Goal: Task Accomplishment & Management: Complete application form

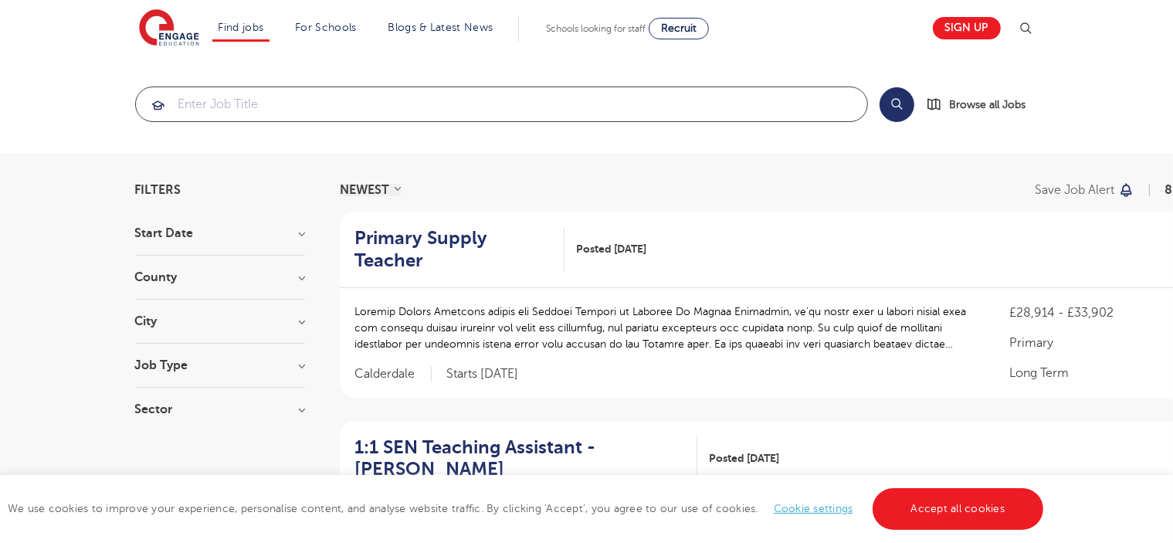
click at [259, 102] on input "search" at bounding box center [501, 104] width 731 height 34
click at [158, 277] on h3 "County" at bounding box center [220, 277] width 170 height 12
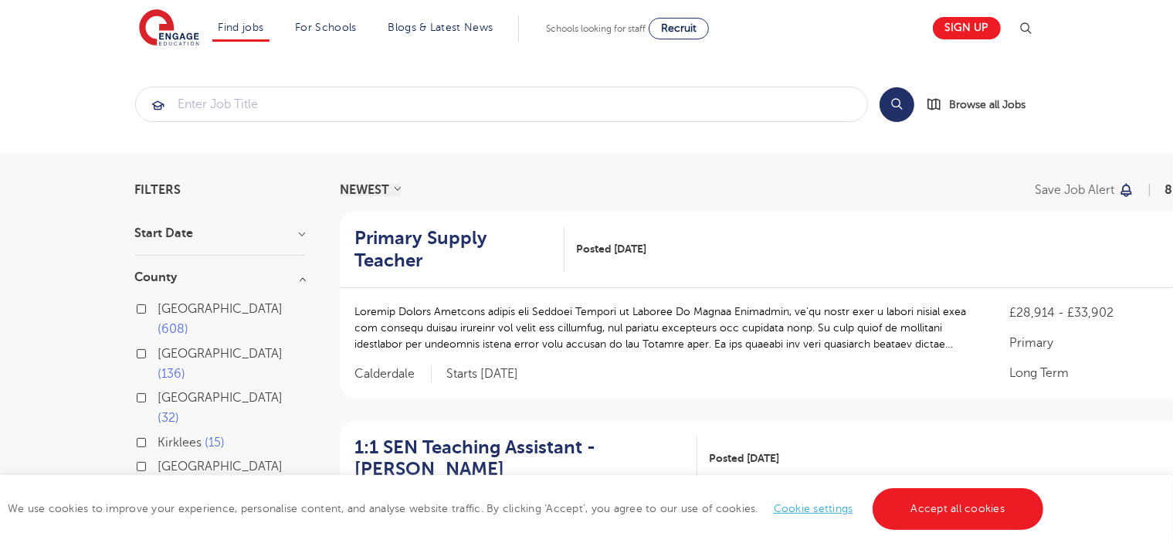
click at [158, 305] on label "London 608" at bounding box center [231, 319] width 147 height 41
click at [158, 305] on input "London 608" at bounding box center [163, 307] width 10 height 10
checkbox input "true"
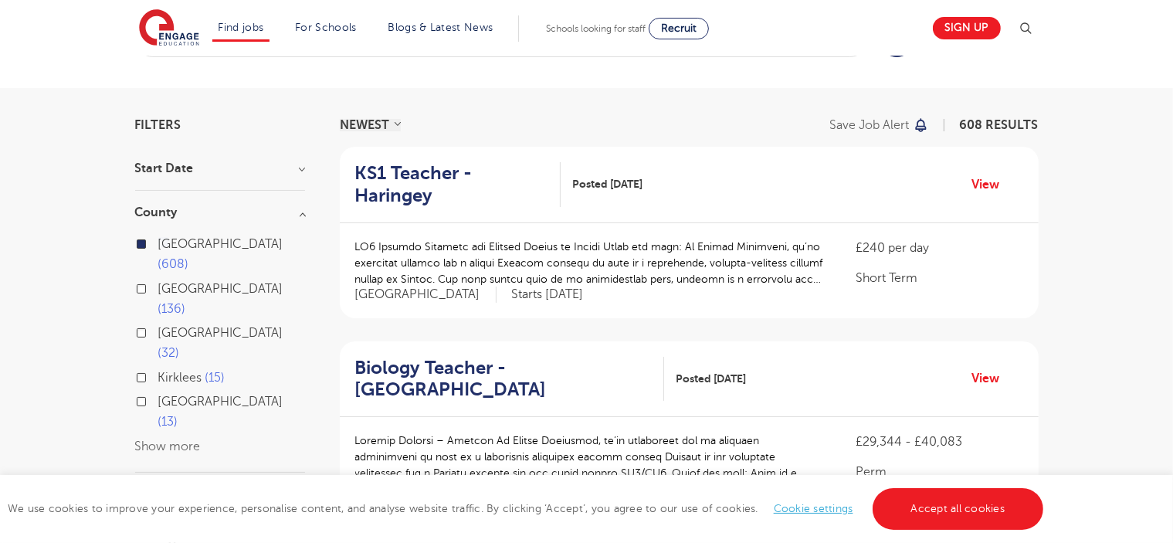
scroll to position [154, 0]
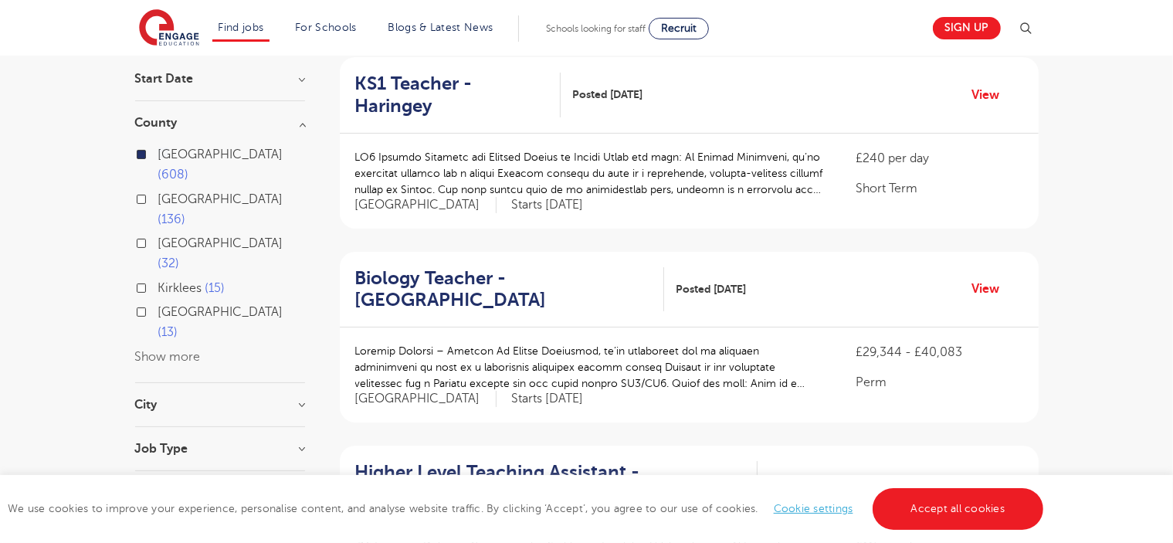
click at [164, 398] on h3 "City" at bounding box center [220, 404] width 170 height 12
click at [158, 426] on label "Hounslow 60" at bounding box center [199, 436] width 83 height 20
click at [158, 429] on input "Hounslow 60" at bounding box center [163, 434] width 10 height 10
checkbox input "true"
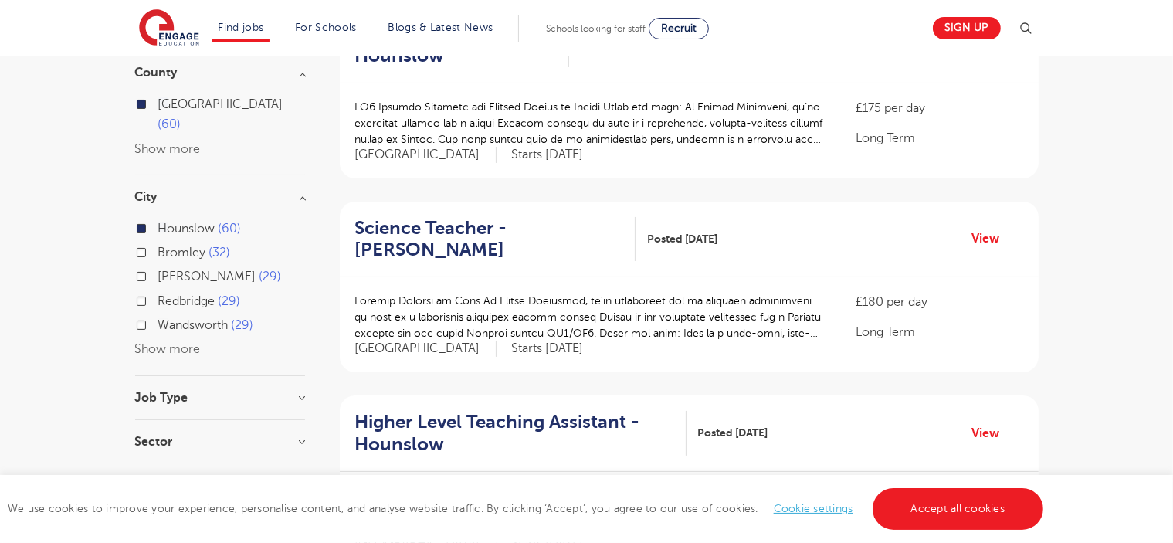
scroll to position [232, 0]
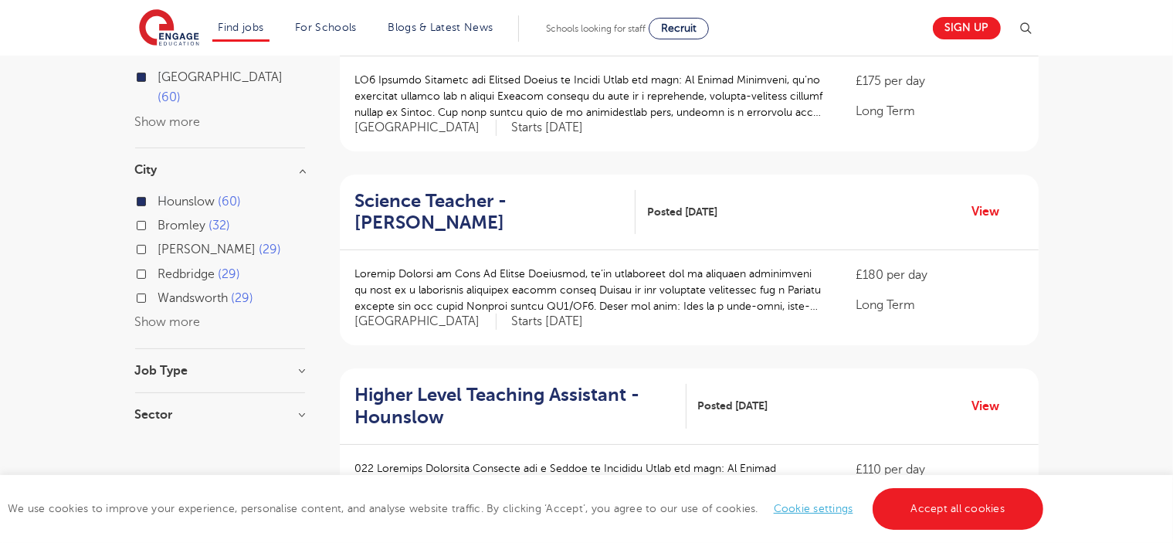
click at [164, 315] on button "Show more" at bounding box center [168, 322] width 66 height 14
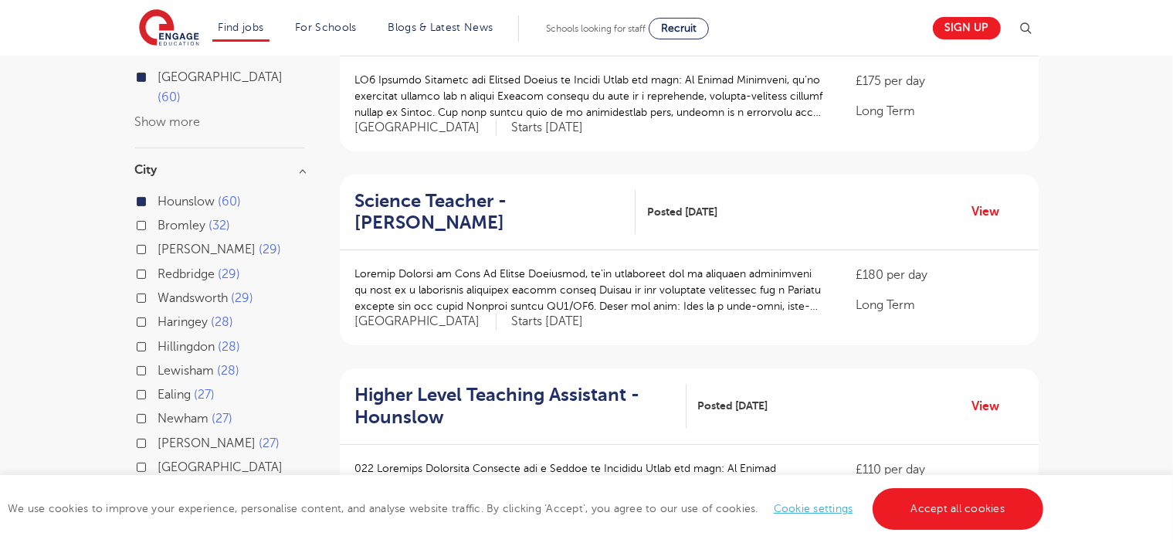
click at [158, 385] on label "Ealing 27" at bounding box center [186, 395] width 57 height 20
click at [158, 388] on input "Ealing 27" at bounding box center [163, 393] width 10 height 10
checkbox input "true"
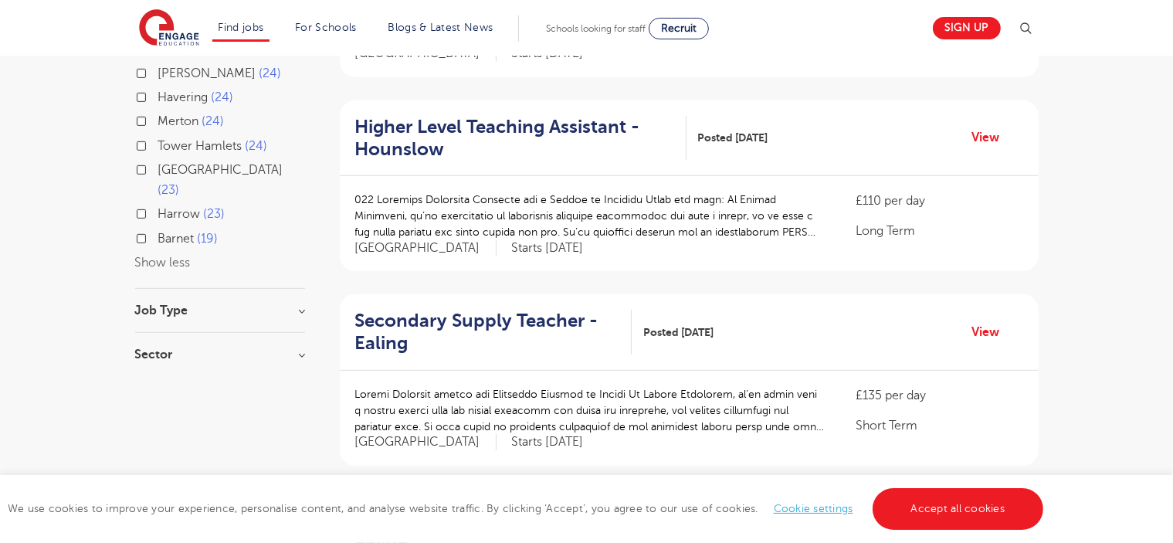
scroll to position [695, 0]
click at [236, 303] on h3 "Job Type" at bounding box center [220, 309] width 170 height 12
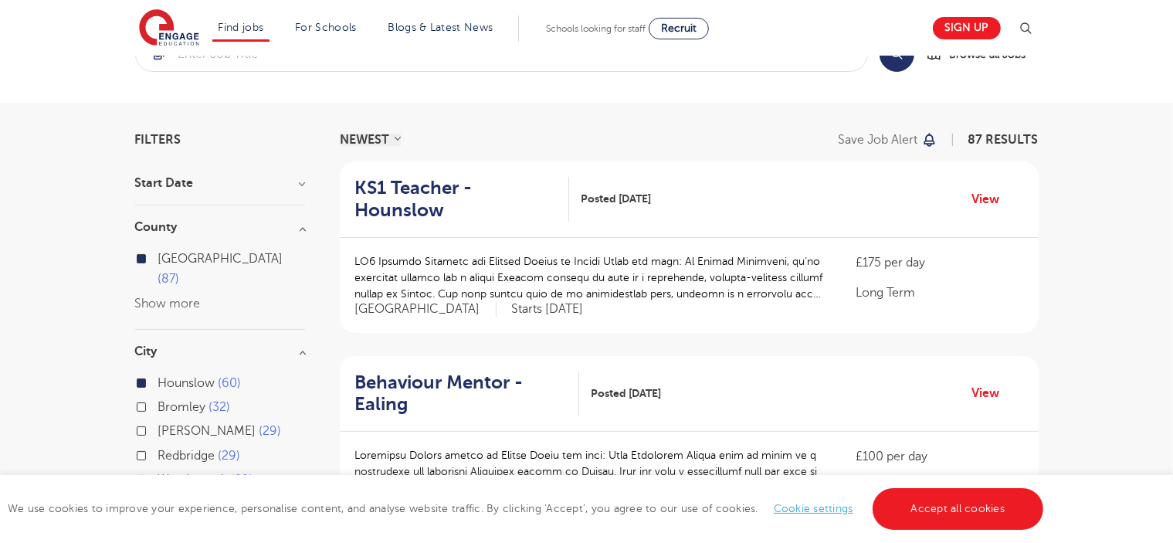
scroll to position [77, 0]
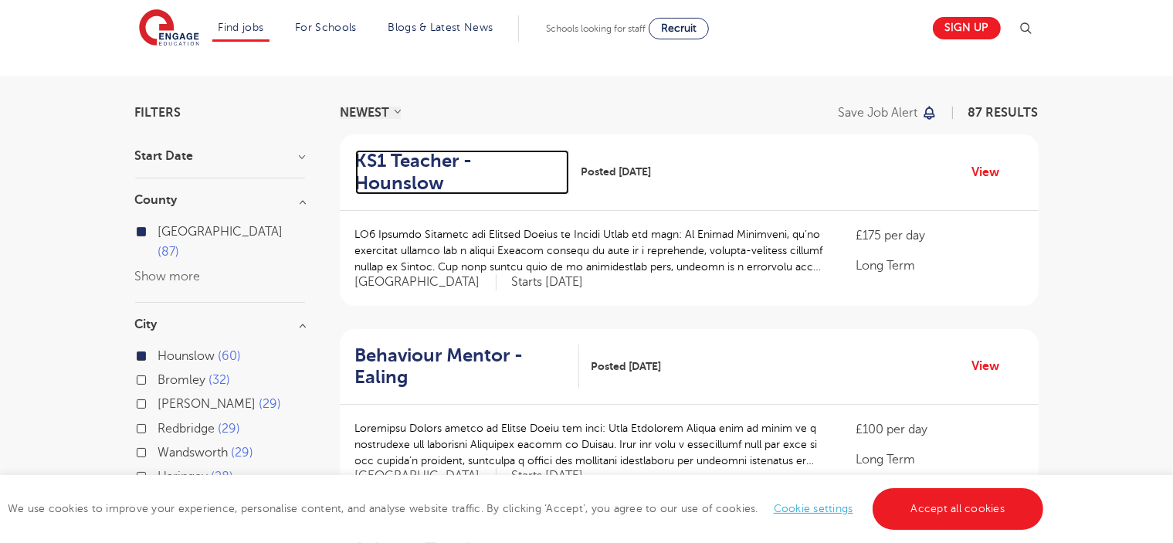
click at [531, 162] on h2 "KS1 Teacher - Hounslow" at bounding box center [456, 172] width 202 height 45
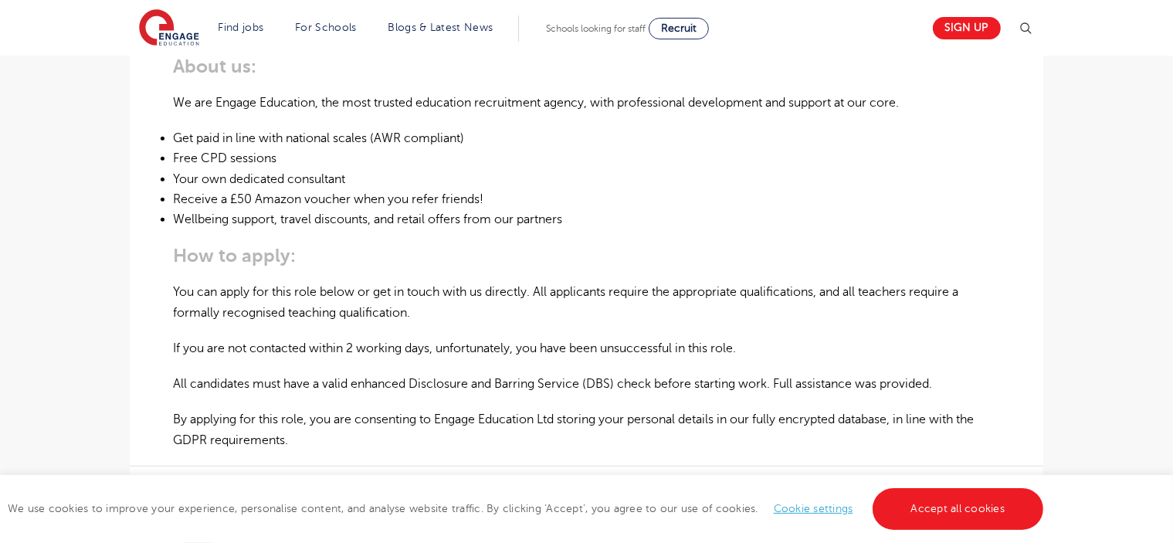
scroll to position [927, 0]
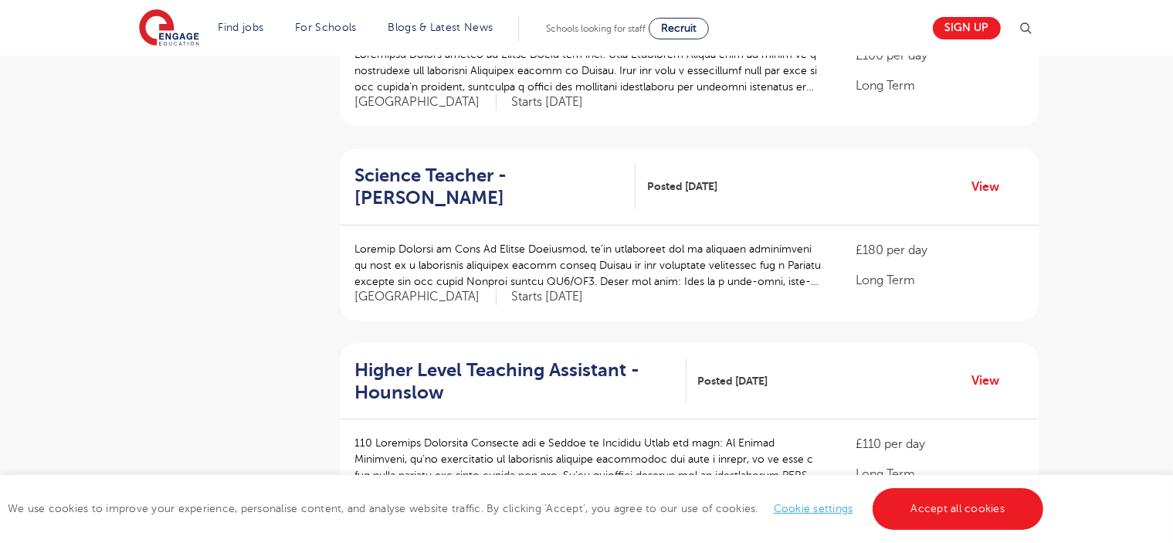
scroll to position [618, 0]
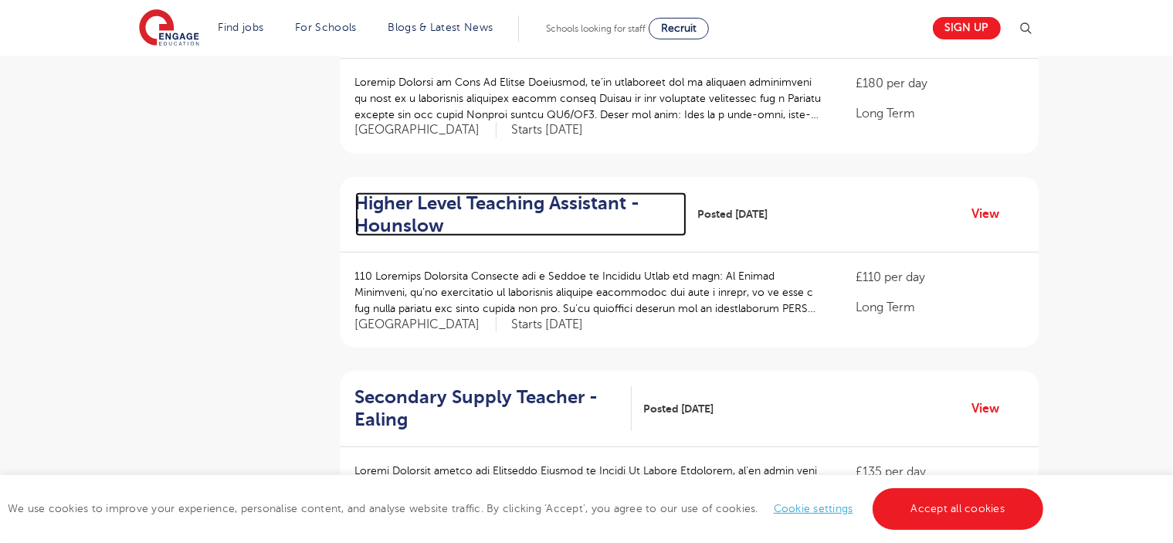
click at [402, 192] on h2 "Higher Level Teaching Assistant - Hounslow" at bounding box center [514, 214] width 319 height 45
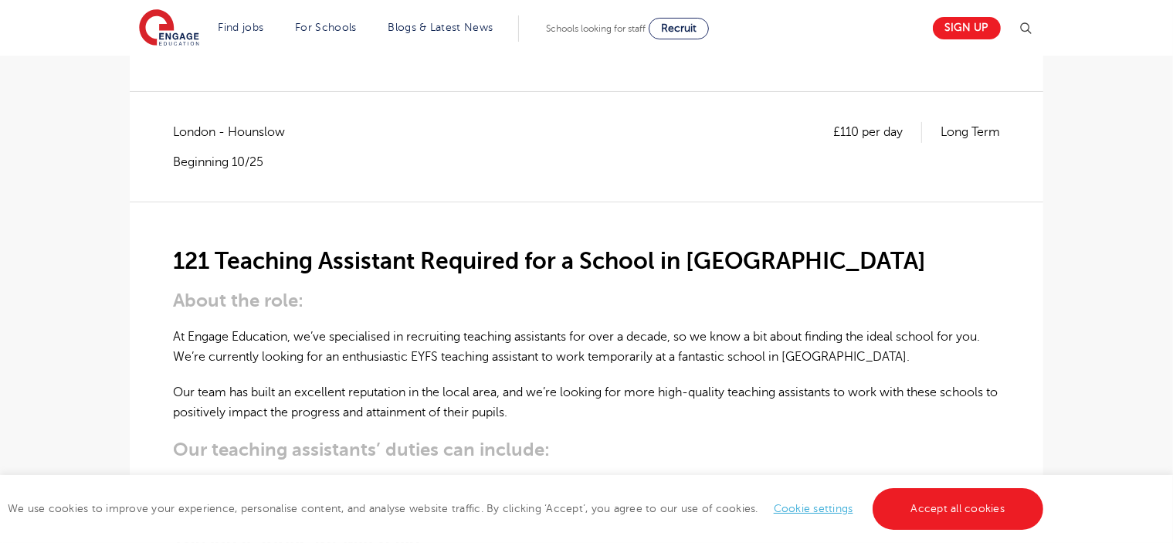
scroll to position [309, 0]
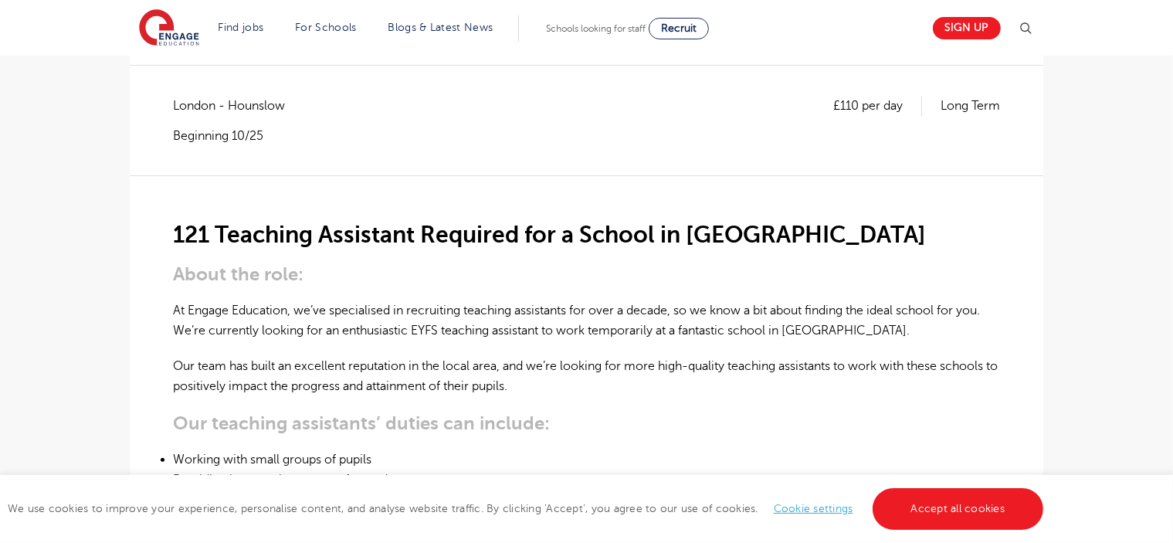
click at [938, 493] on link "Accept all cookies" at bounding box center [958, 509] width 171 height 42
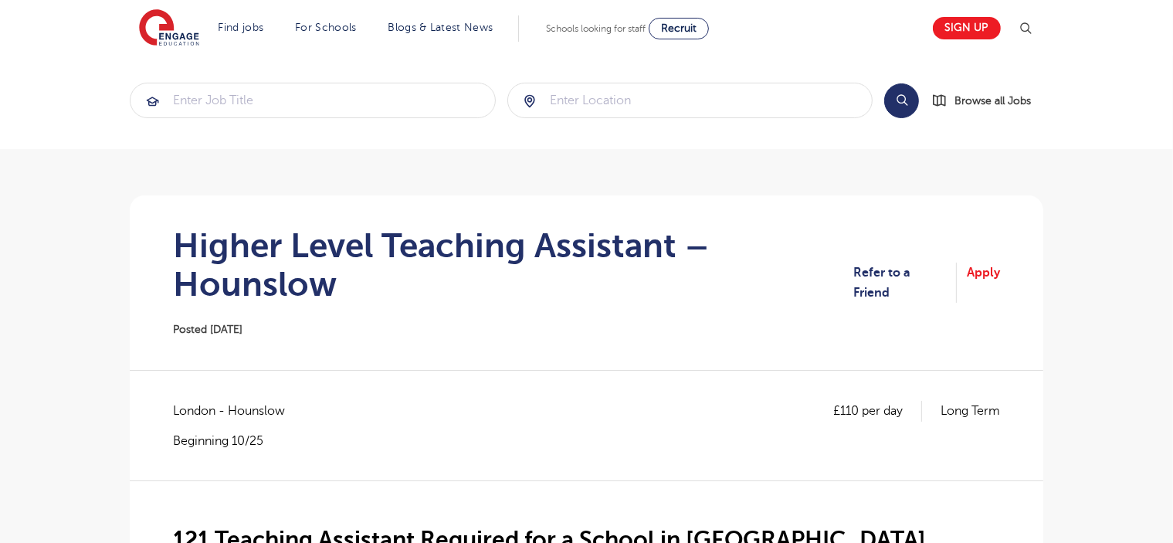
scroll to position [0, 0]
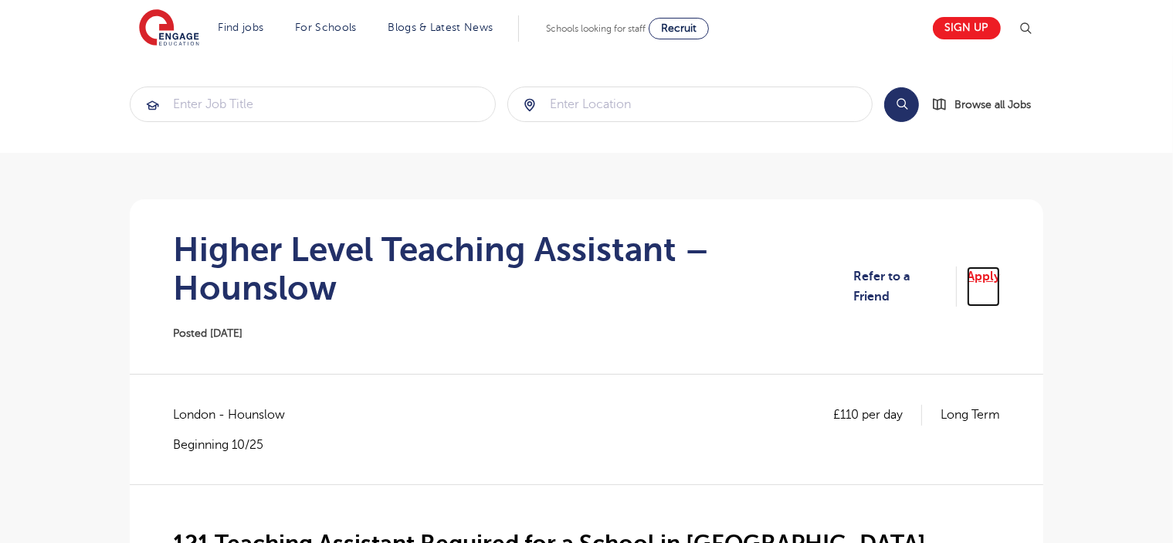
click at [992, 273] on link "Apply" at bounding box center [983, 286] width 33 height 41
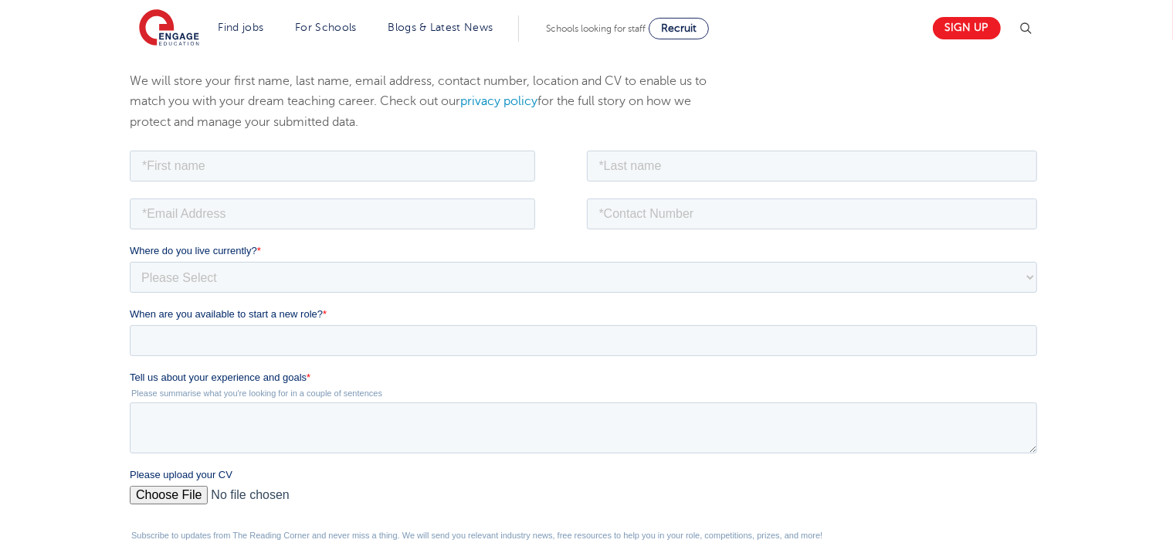
scroll to position [232, 0]
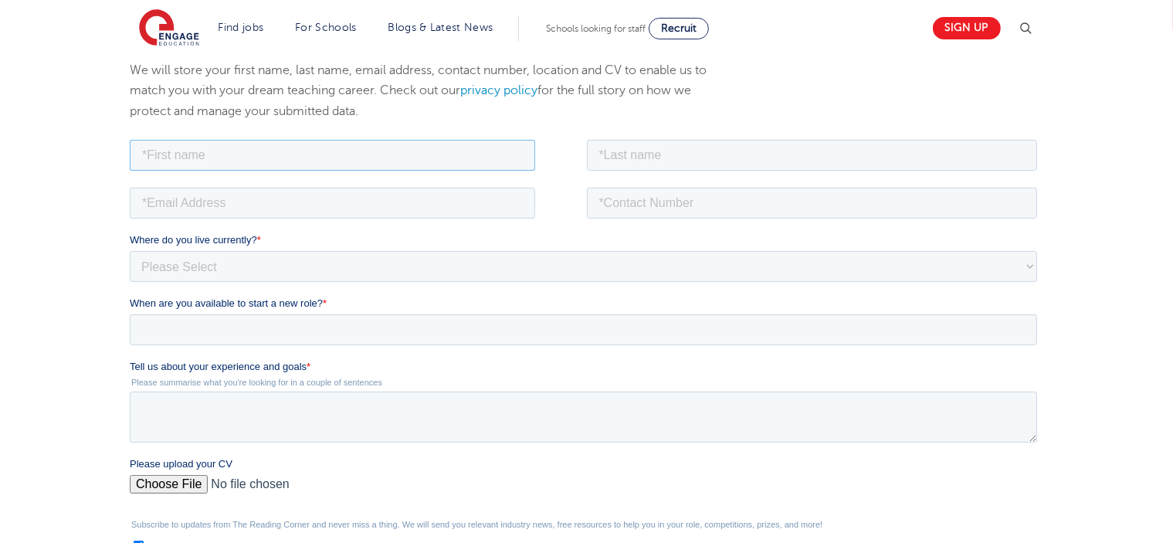
click at [219, 159] on input "text" at bounding box center [331, 154] width 405 height 31
type input "Sadia"
type input "Khan"
type input "spartcus22@yahoo.com"
click at [629, 202] on input "tel" at bounding box center [811, 202] width 451 height 31
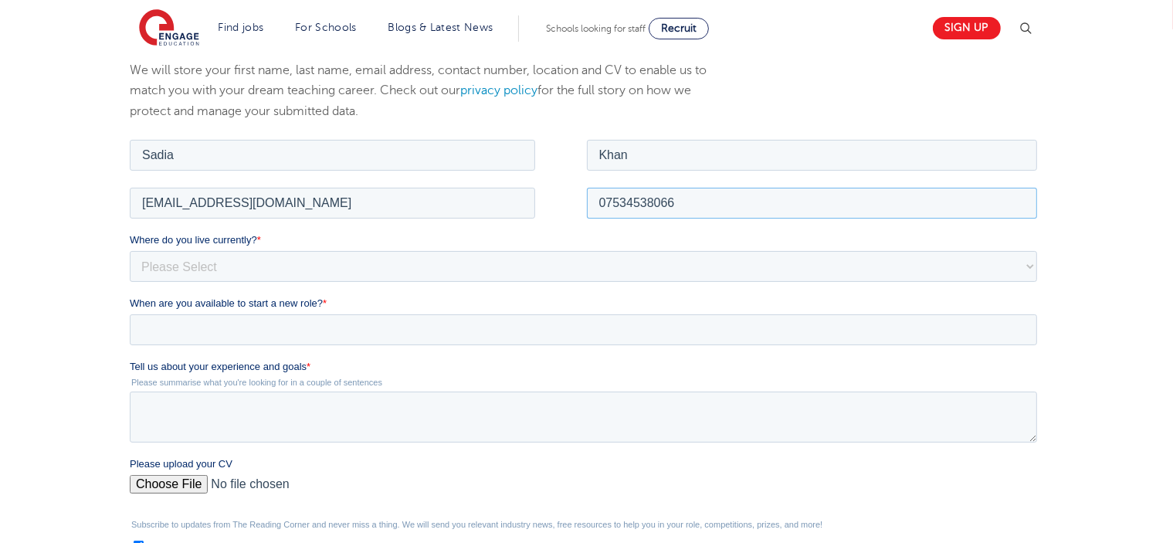
type input "07534538066"
click at [317, 249] on div "Where do you live currently? * Please Select UK Canada Ireland Australia New Ze…" at bounding box center [586, 256] width 914 height 49
click at [316, 255] on select "Please Select UK Canada Ireland Australia New Zealand Europe USA South Africa J…" at bounding box center [582, 265] width 907 height 31
select select "UK"
click at [129, 250] on select "Please Select UK Canada Ireland Australia New Zealand Europe USA South Africa J…" at bounding box center [582, 265] width 907 height 31
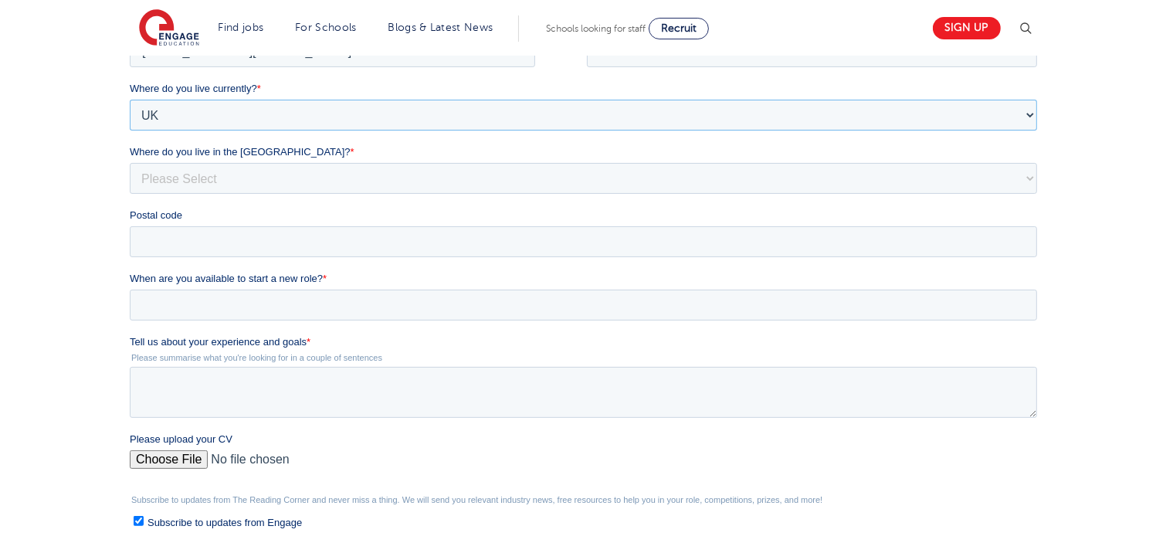
scroll to position [386, 0]
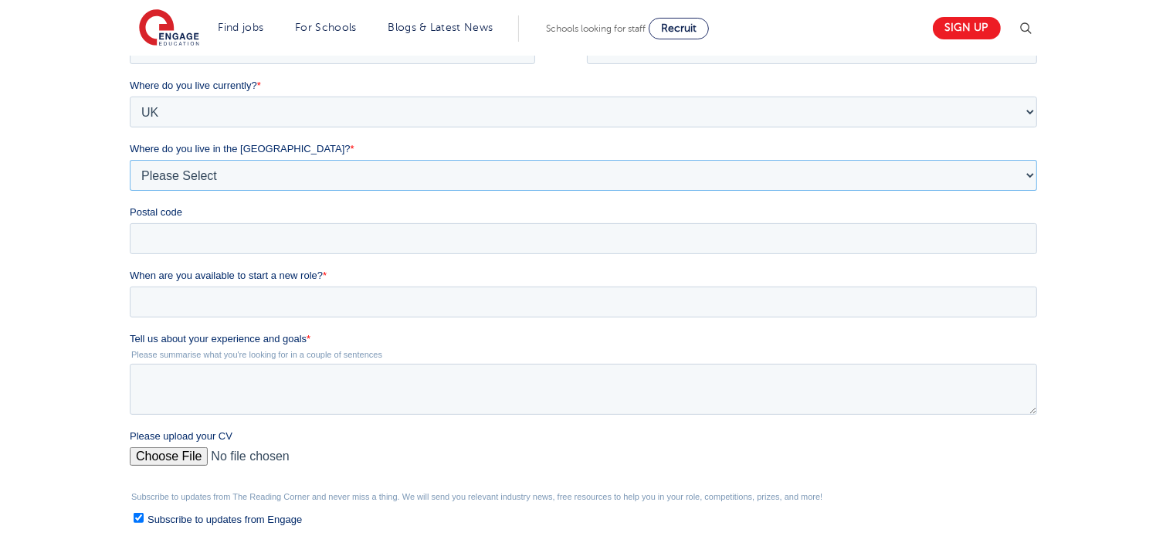
click at [220, 174] on select "Please Select Overseas Barnsley Bedfordshire Berkshire Bournemouth Bracknell Fo…" at bounding box center [582, 175] width 907 height 31
select select "City of London"
click at [129, 178] on select "Please Select Overseas Barnsley Bedfordshire Berkshire Bournemouth Bracknell Fo…" at bounding box center [582, 175] width 907 height 31
click at [202, 234] on input "Postal code" at bounding box center [582, 238] width 907 height 31
type input "W4 2JL"
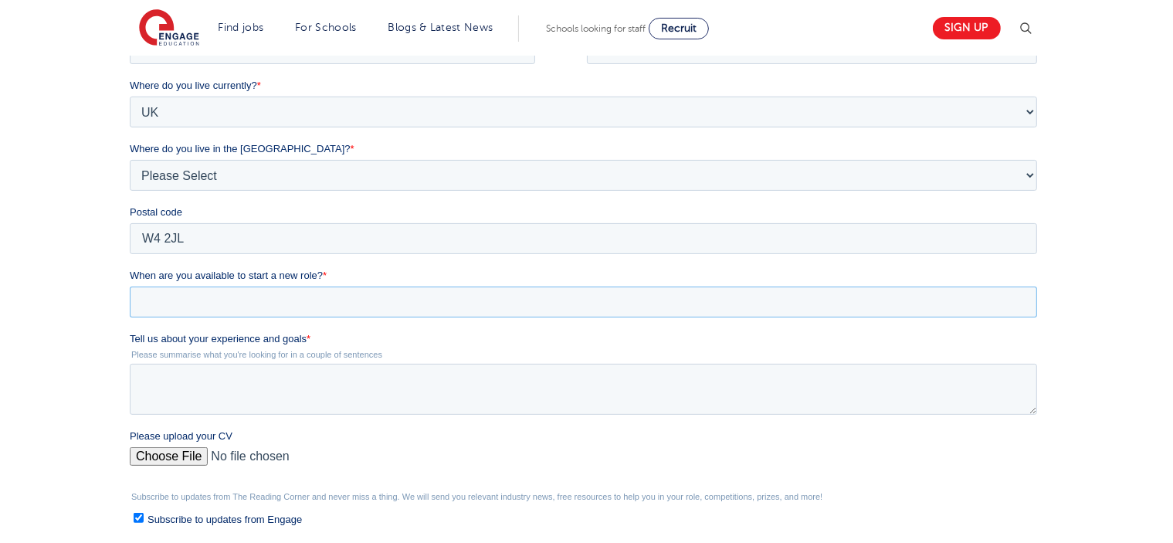
click at [230, 307] on input "When are you available to start a new role? *" at bounding box center [582, 301] width 907 height 31
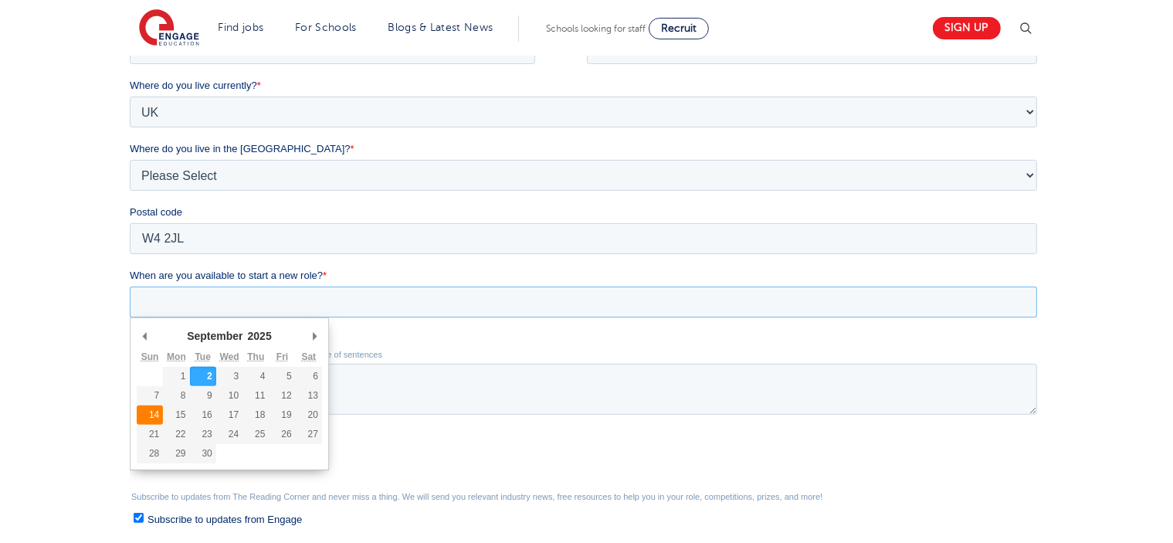
type div "2025-09-14"
type input "2025/09/14"
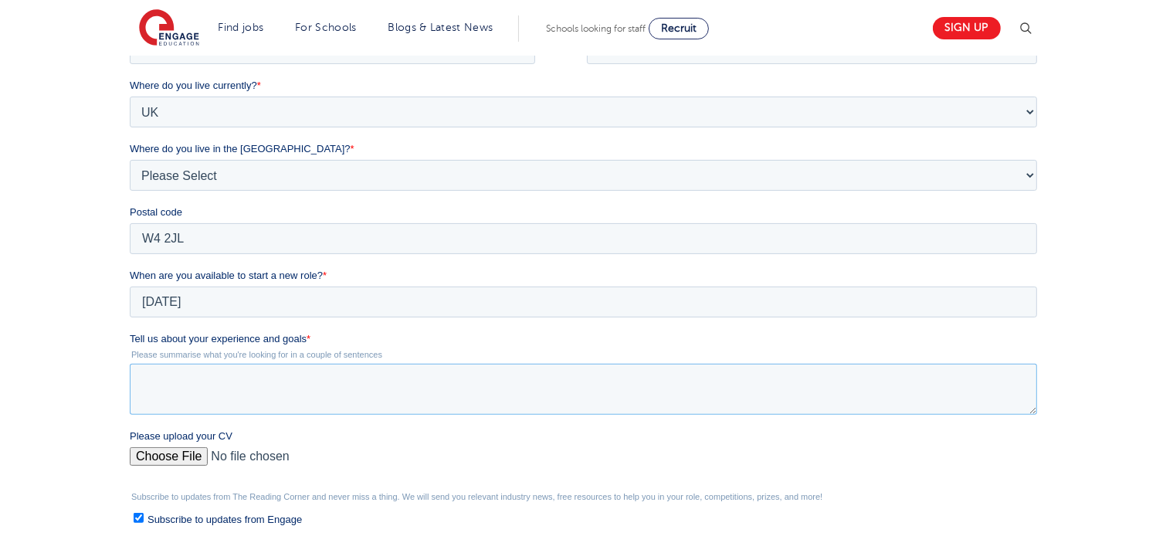
click at [178, 393] on textarea "Tell us about your experience and goals *" at bounding box center [582, 389] width 907 height 51
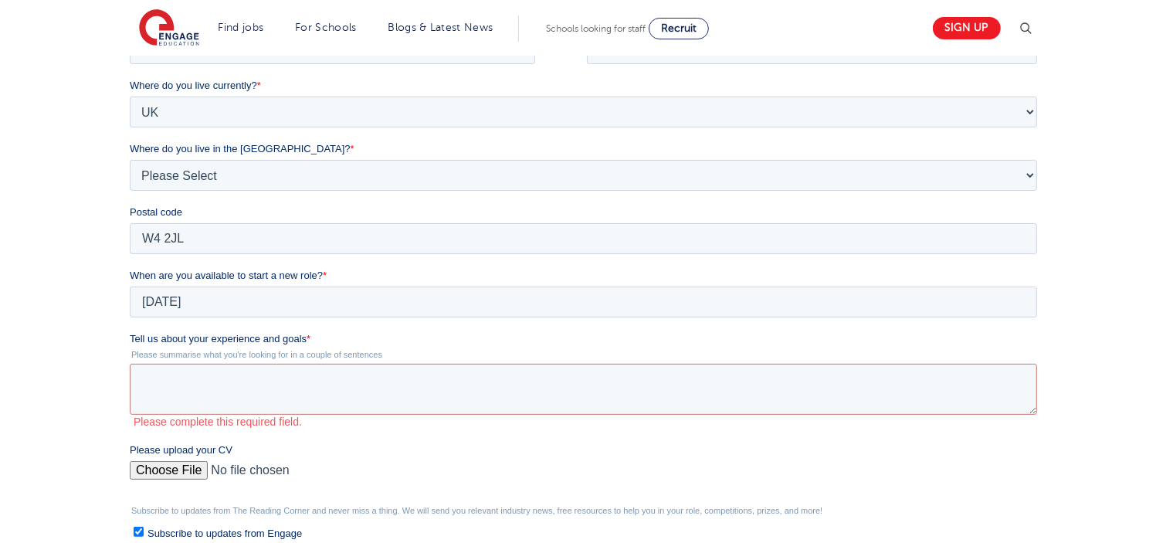
click at [187, 458] on div "Please upload your CV" at bounding box center [586, 466] width 914 height 49
click at [183, 471] on input "Please upload your CV" at bounding box center [582, 476] width 907 height 31
type input "C:\fakepath\Sadia Khan CV 2025.docx"
click at [314, 388] on textarea "Tell us about your experience and goals *" at bounding box center [582, 389] width 907 height 51
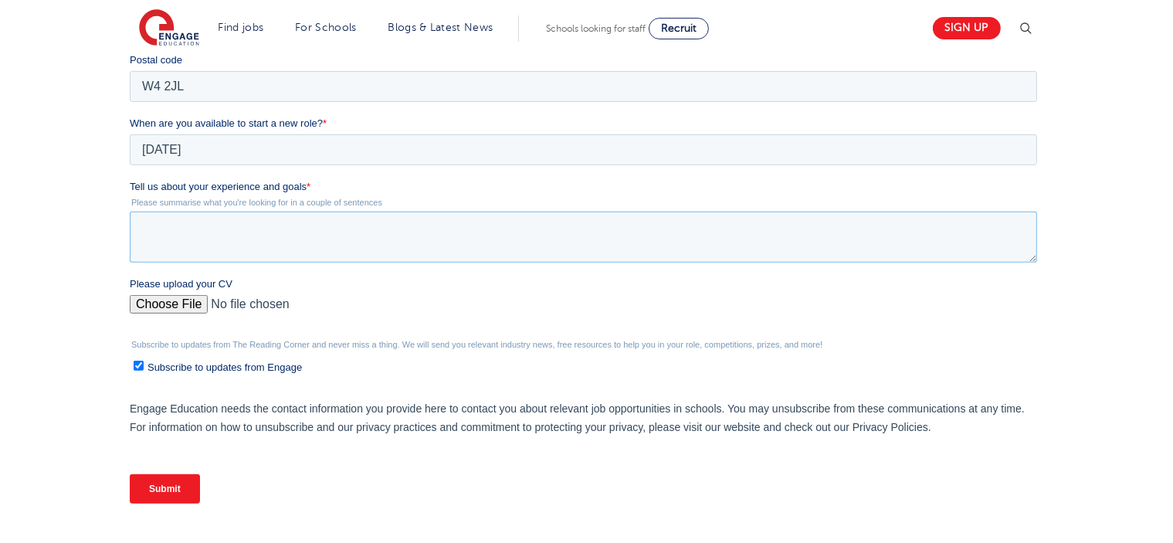
scroll to position [463, 0]
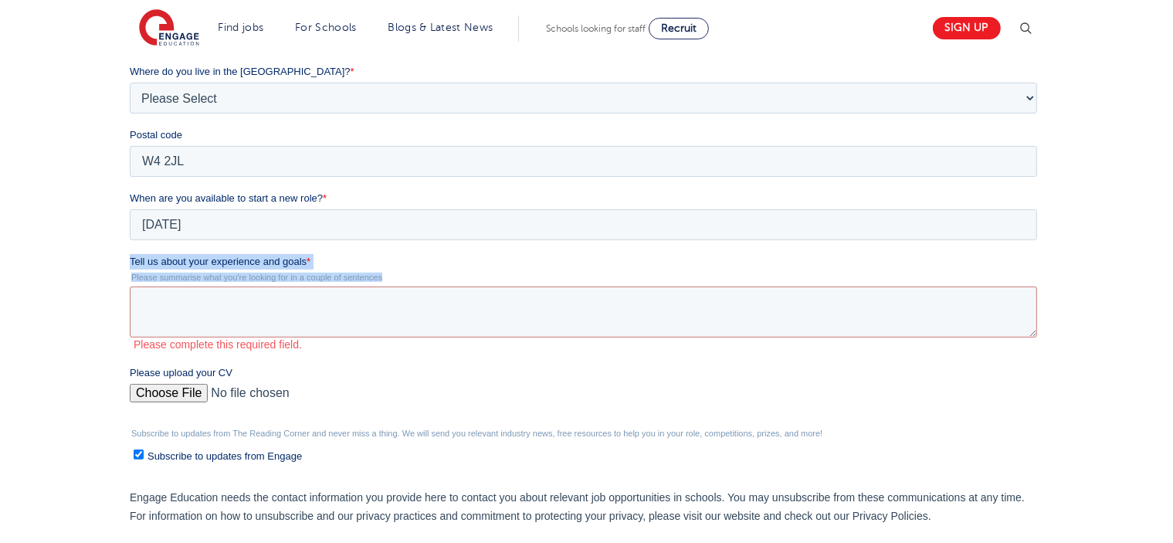
drag, startPoint x: 129, startPoint y: 258, endPoint x: 388, endPoint y: 276, distance: 260.1
click at [388, 276] on div "Tell us about your experience and goals * Please summarise what you're looking …" at bounding box center [586, 302] width 914 height 97
copy div "Tell us about your experience and goals * Please summarise what you're looking …"
click at [265, 299] on textarea "Tell us about your experience and goals *" at bounding box center [582, 311] width 907 height 51
drag, startPoint x: 130, startPoint y: 259, endPoint x: 408, endPoint y: 274, distance: 279.2
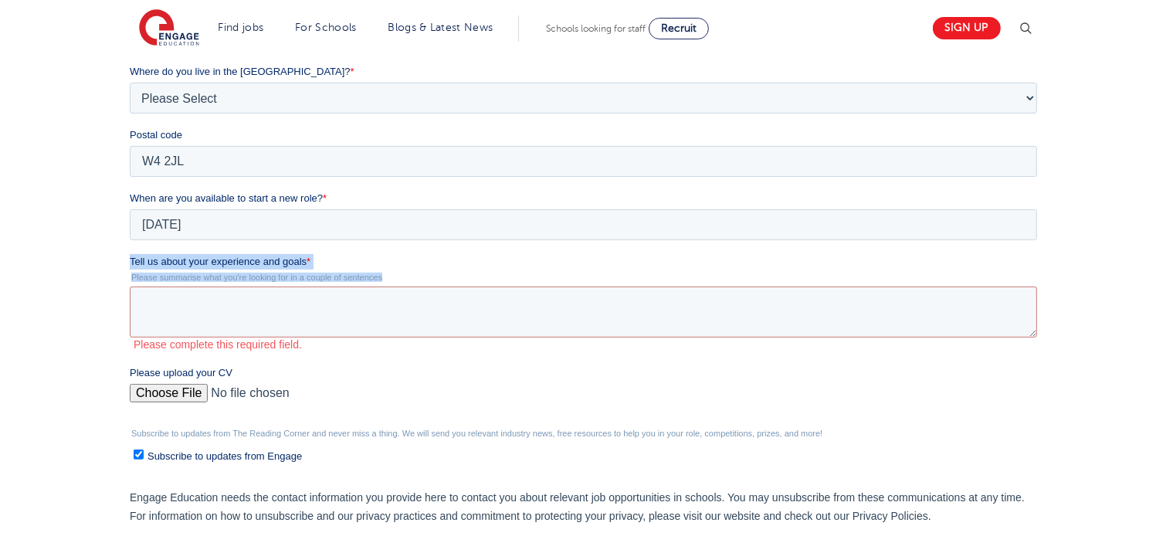
click at [408, 274] on div "Tell us about your experience and goals * Please summarise what you're looking …" at bounding box center [586, 302] width 914 height 97
copy div "Tell us about your experience and goals * Please summarise what you're looking …"
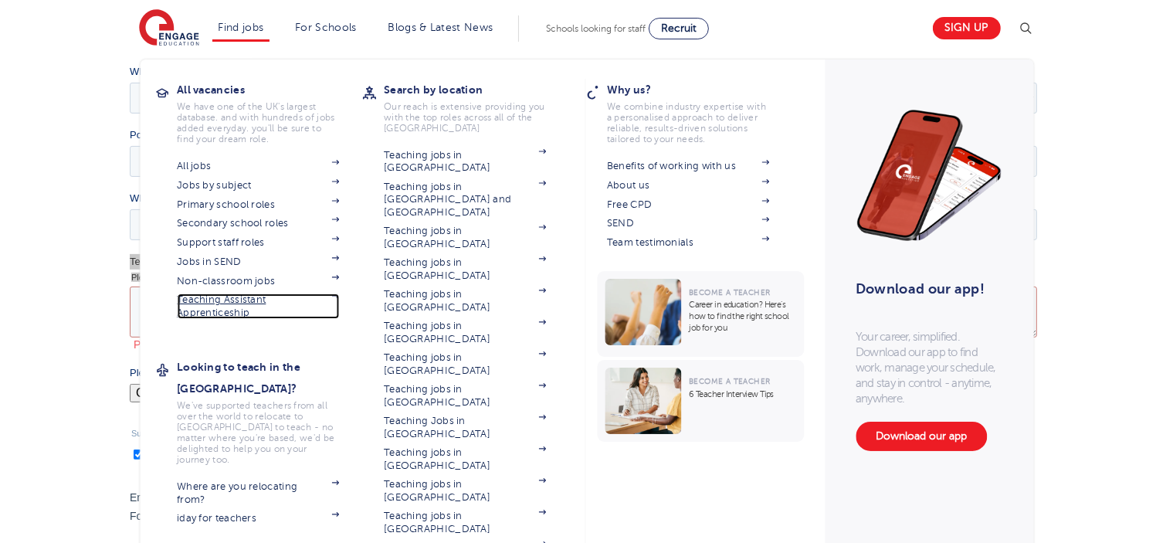
click at [287, 299] on link "Teaching Assistant Apprenticeship" at bounding box center [258, 305] width 162 height 25
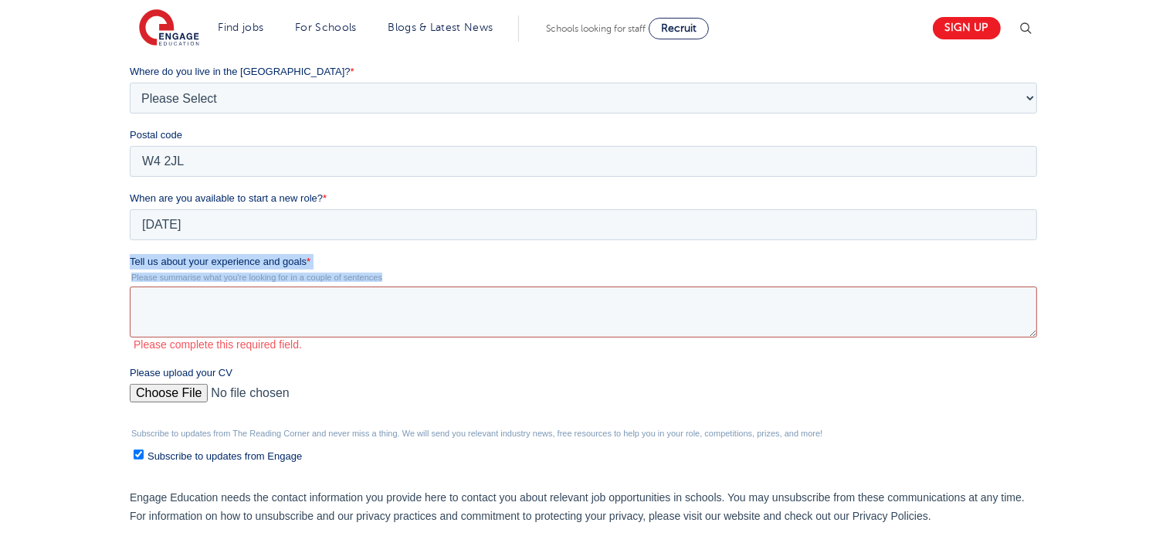
click at [459, 305] on textarea "Tell us about your experience and goals *" at bounding box center [582, 311] width 907 height 51
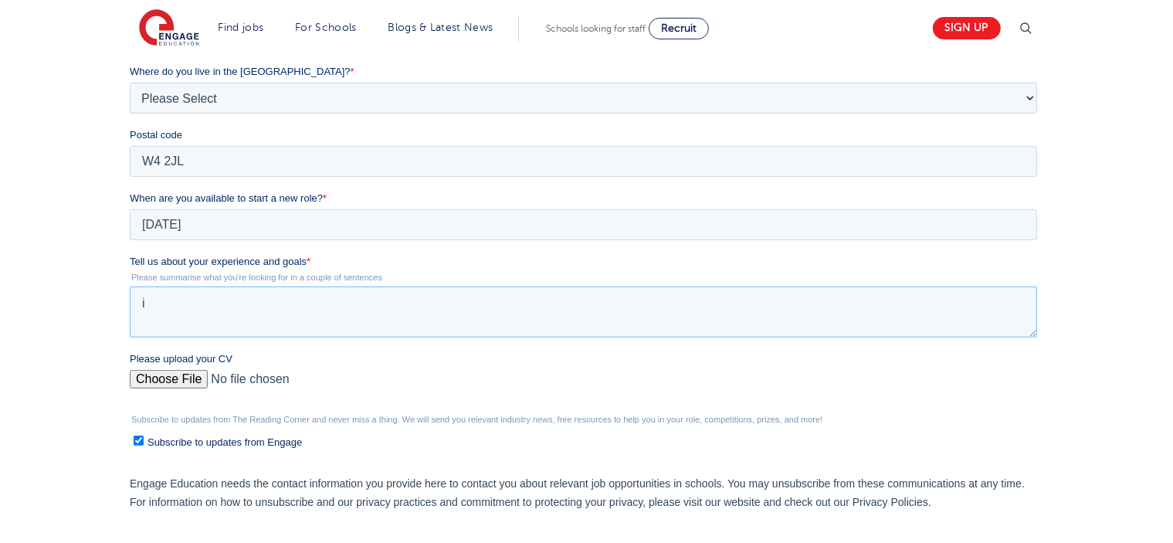
type textarea "i"
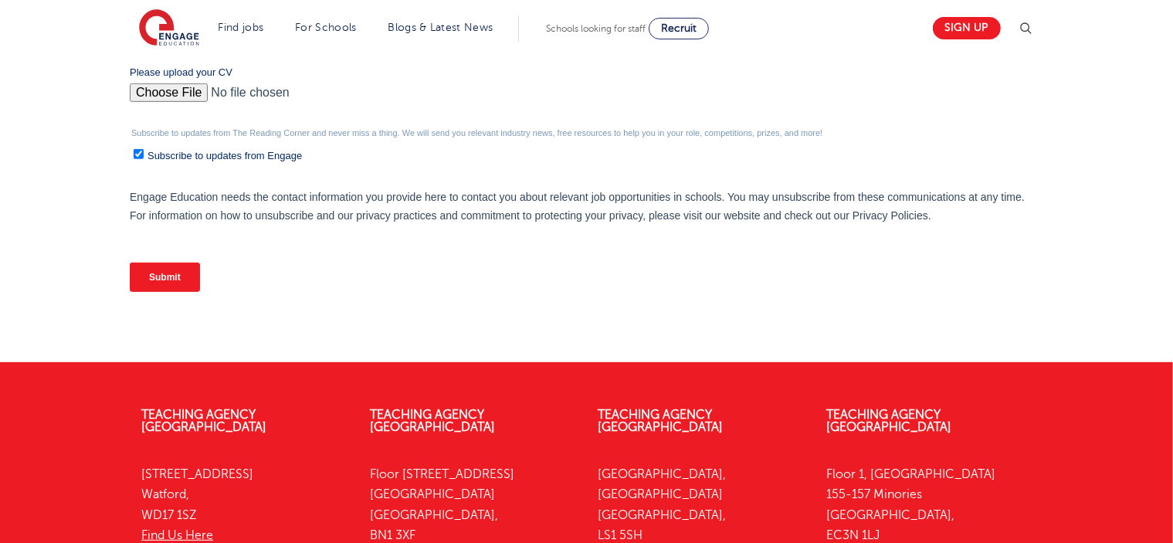
scroll to position [772, 0]
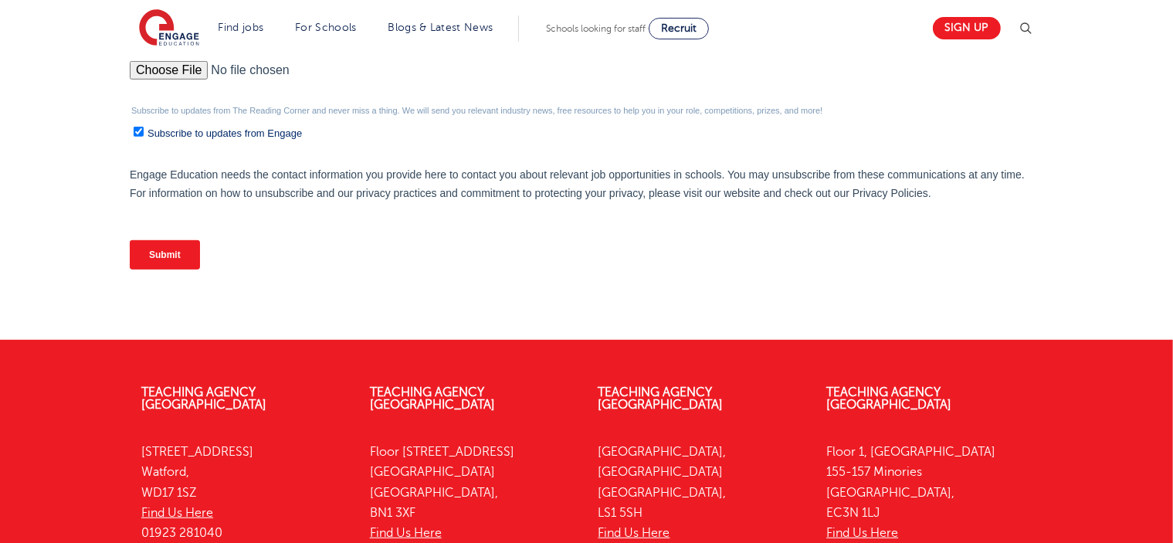
type textarea "I am looking for to work in Hounslow or Chiswick as HLTA or EAL tutor at primar…"
click at [151, 240] on input "Submit" at bounding box center [164, 254] width 70 height 29
click at [155, 256] on input "Submit" at bounding box center [164, 254] width 70 height 29
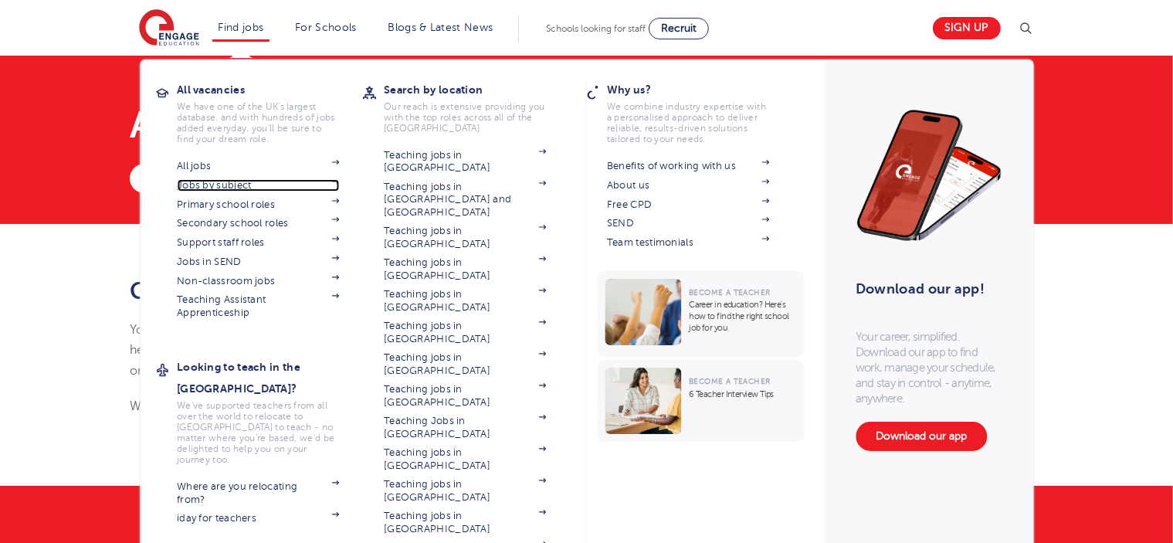
click at [207, 181] on link "Jobs by subject" at bounding box center [258, 185] width 162 height 12
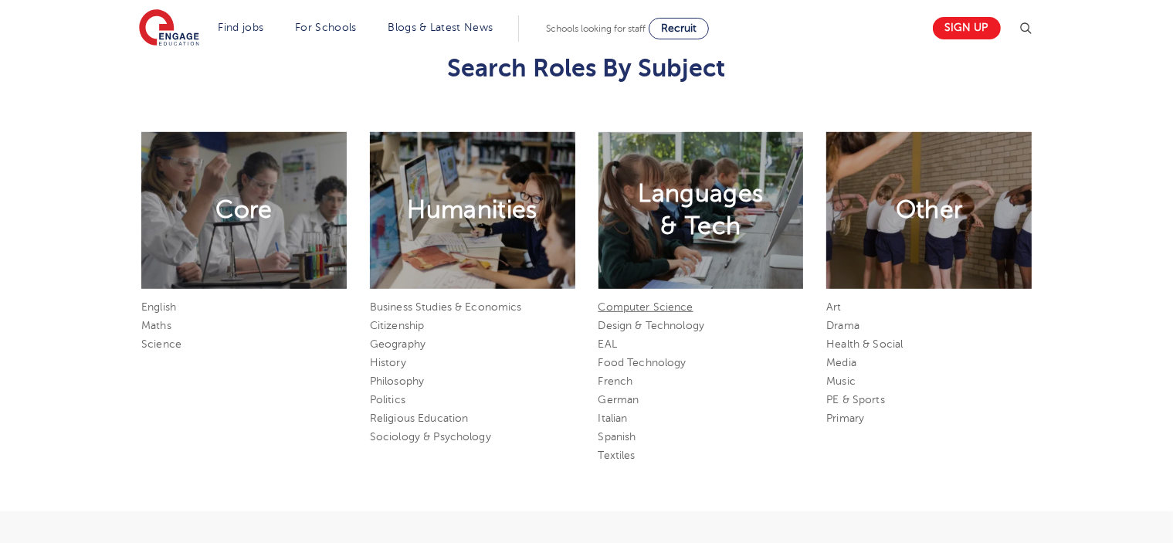
scroll to position [772, 0]
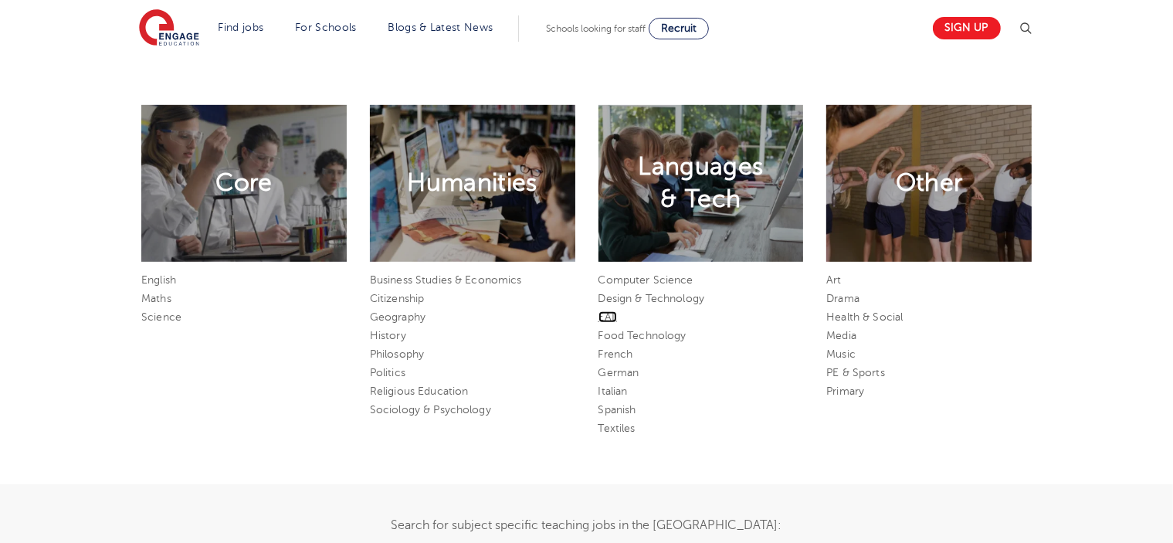
click at [608, 321] on link "EAL" at bounding box center [607, 317] width 19 height 12
